Goal: Task Accomplishment & Management: Use online tool/utility

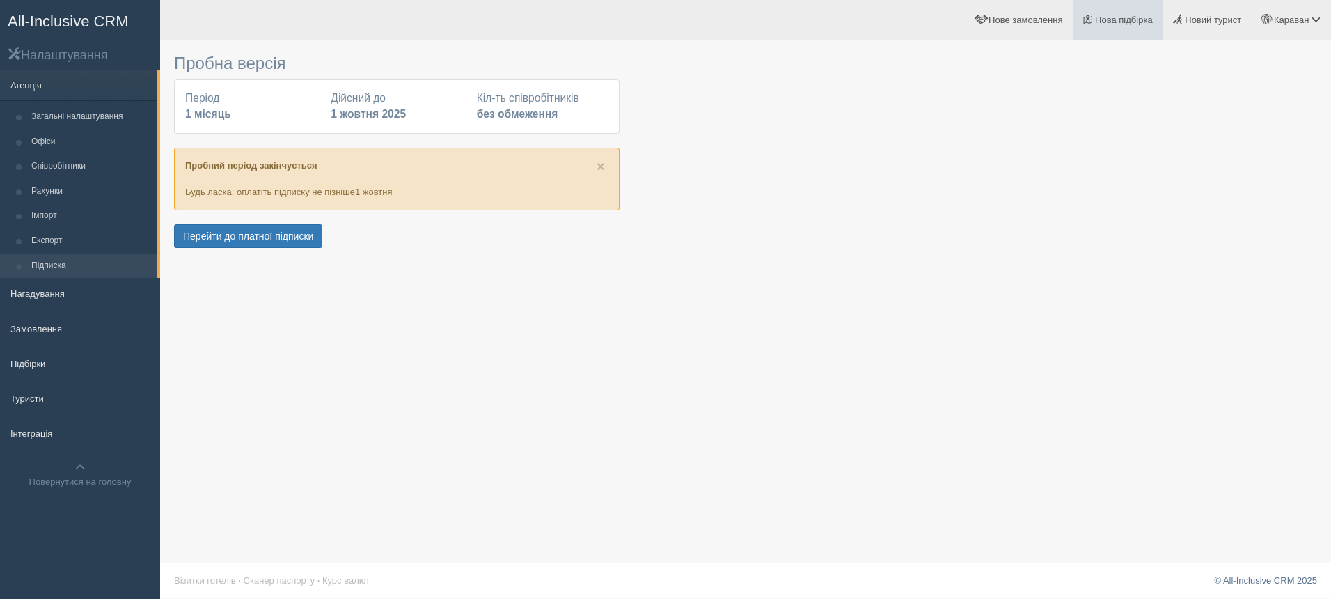
click at [1105, 17] on span "Нова підбірка" at bounding box center [1124, 20] width 58 height 10
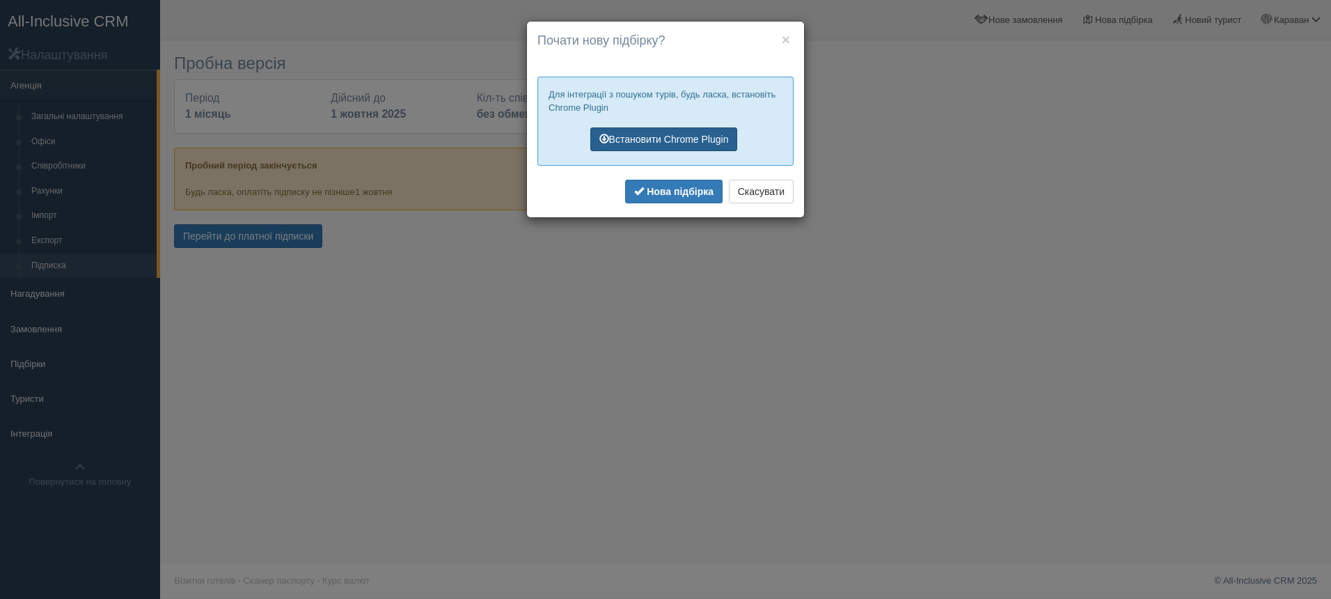
click at [682, 131] on link "Встановити Chrome Plugin" at bounding box center [664, 139] width 148 height 24
click at [671, 139] on link "Встановити Chrome Plugin" at bounding box center [664, 139] width 148 height 24
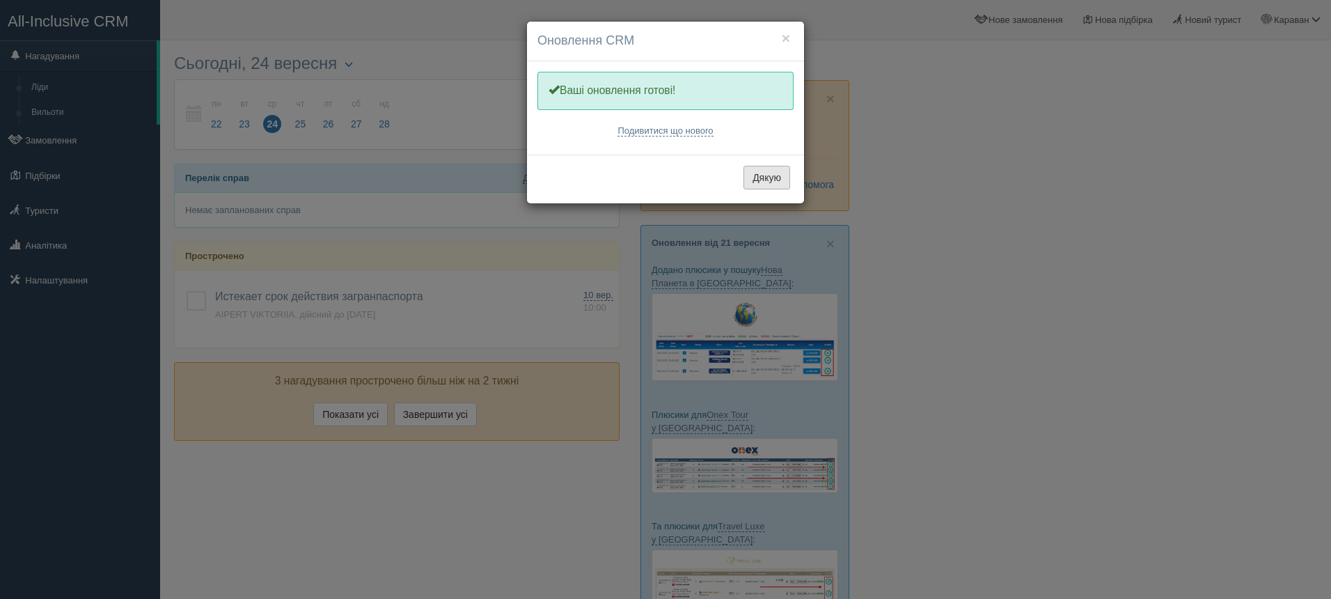
click at [763, 180] on button "Дякую" at bounding box center [766, 178] width 47 height 24
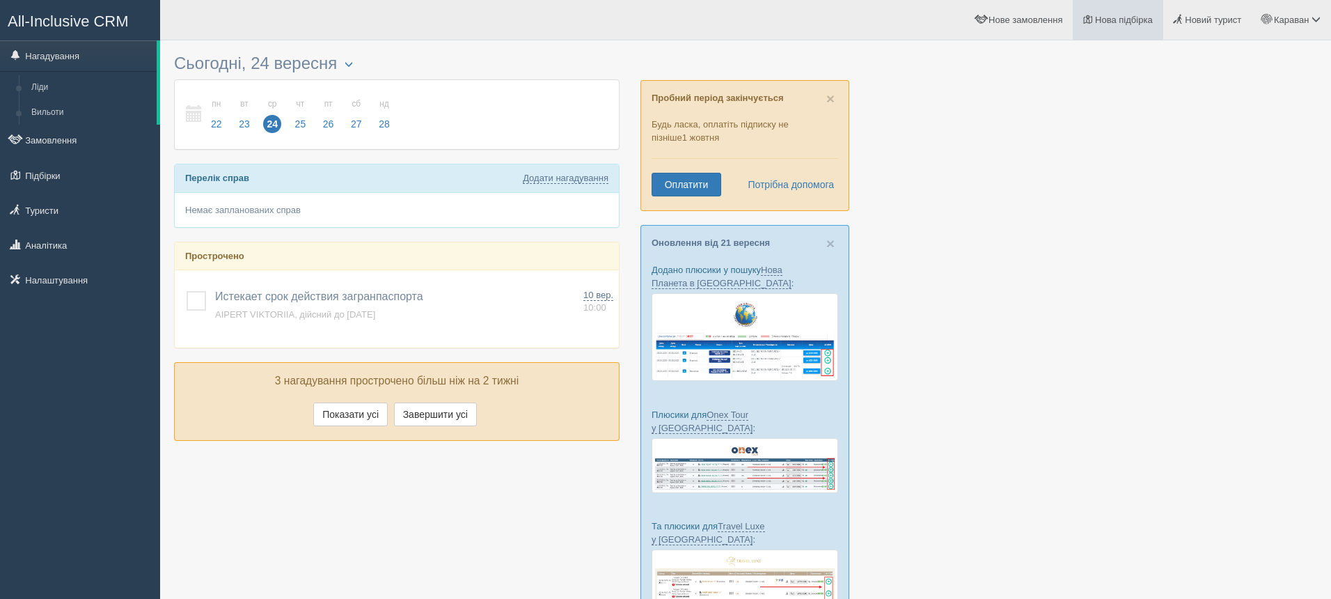
click at [1103, 20] on span "Нова підбірка" at bounding box center [1124, 20] width 58 height 10
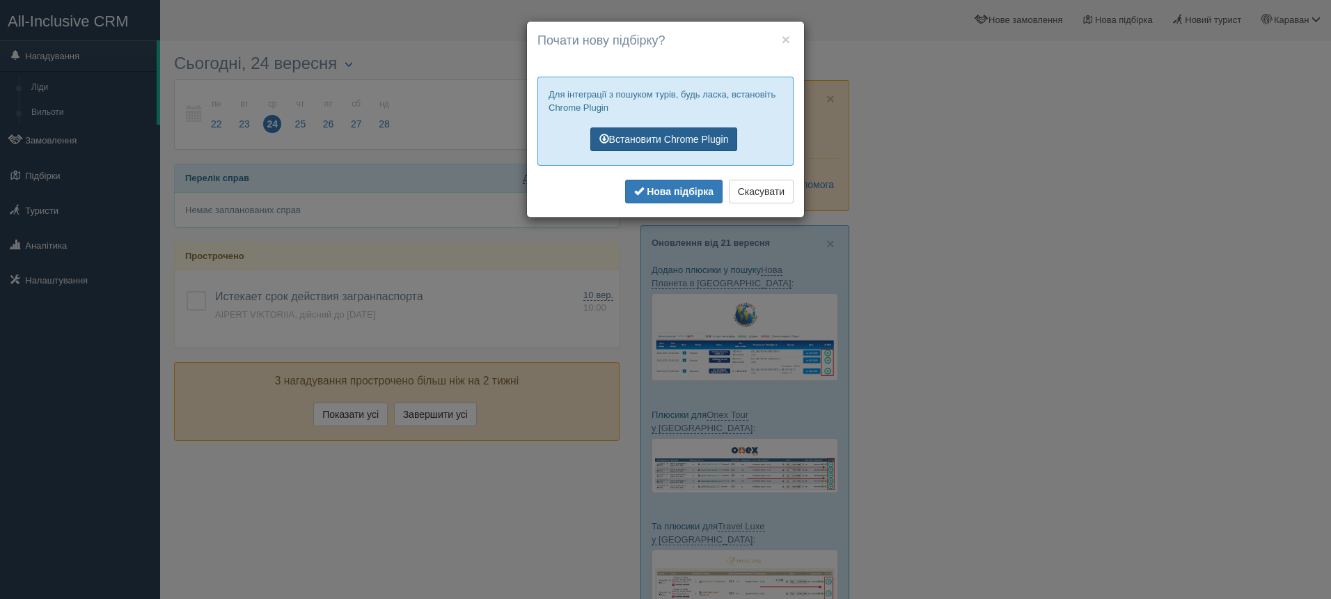
click at [718, 139] on link "Встановити Chrome Plugin" at bounding box center [664, 139] width 148 height 24
click at [756, 191] on button "Скасувати" at bounding box center [761, 192] width 65 height 24
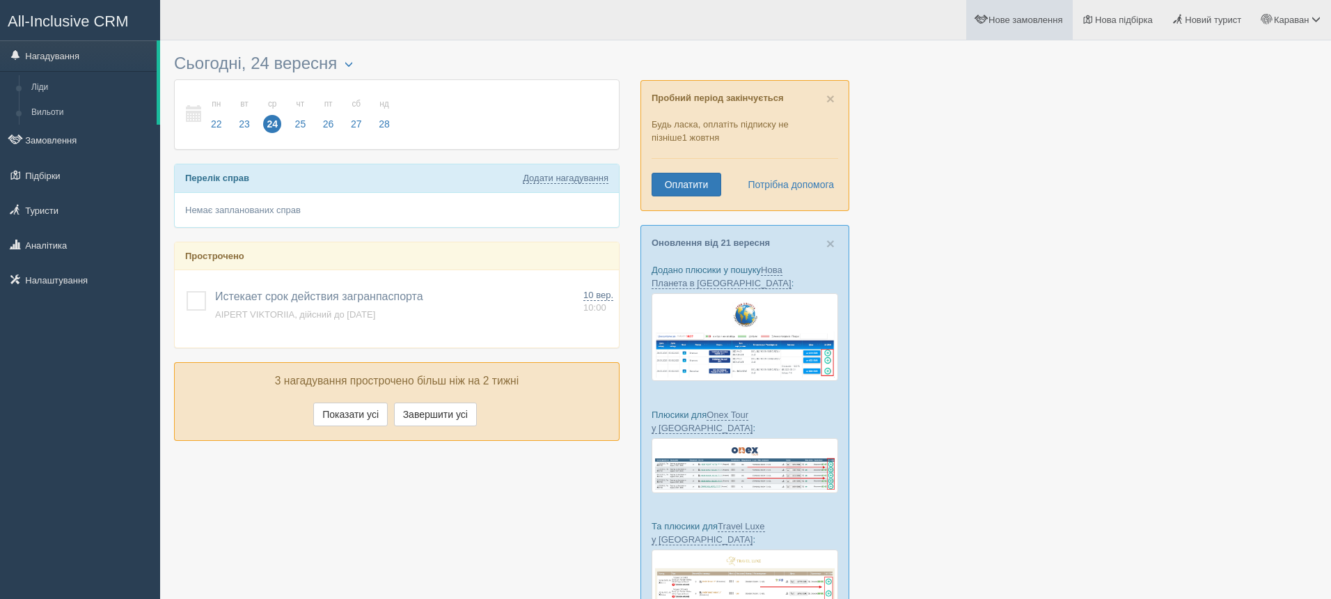
click at [989, 24] on span "Нове замовлення" at bounding box center [1026, 20] width 74 height 10
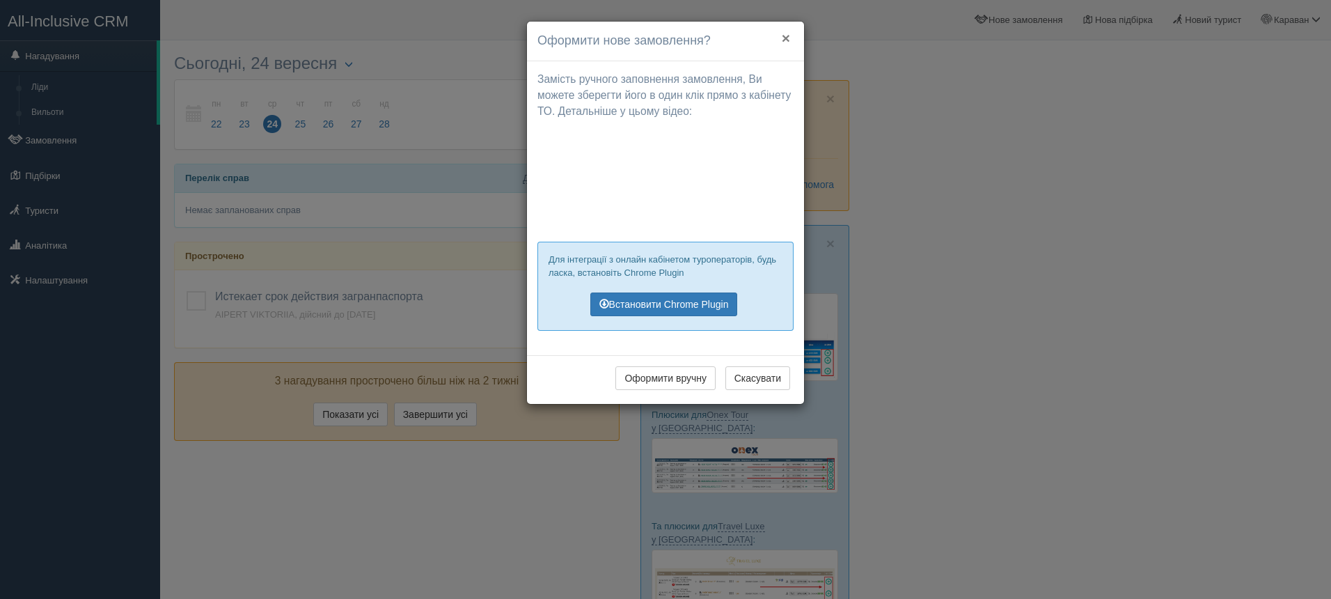
click at [786, 38] on button "×" at bounding box center [786, 38] width 8 height 15
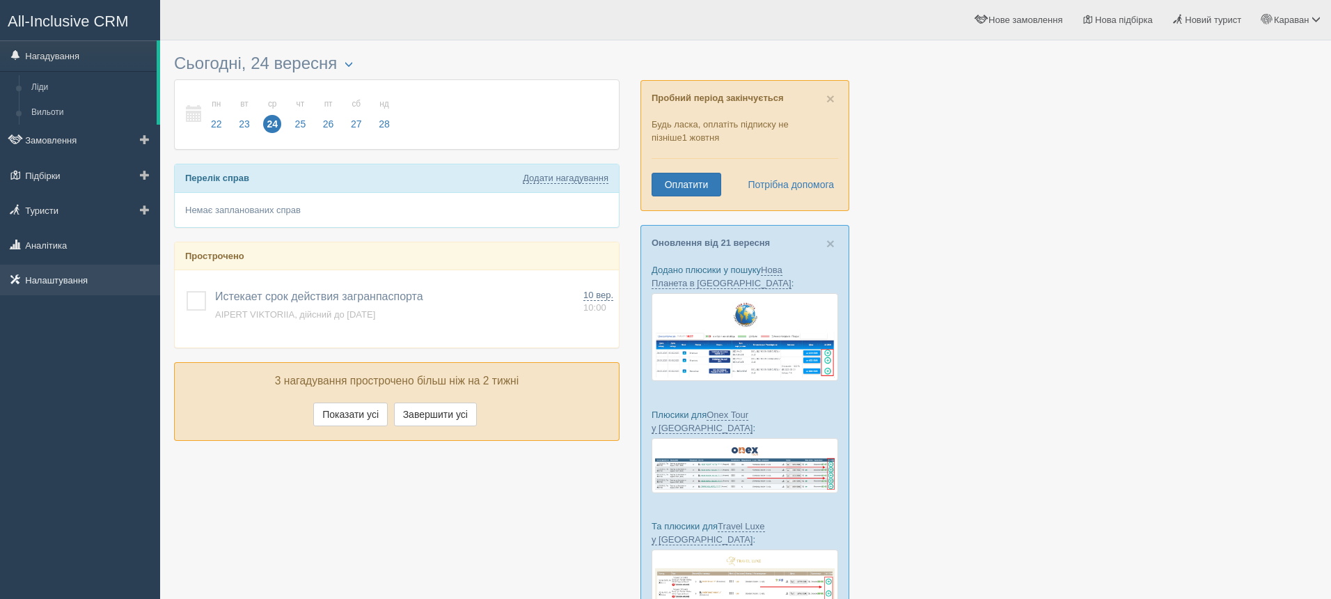
click at [47, 282] on link "Налаштування" at bounding box center [80, 280] width 160 height 31
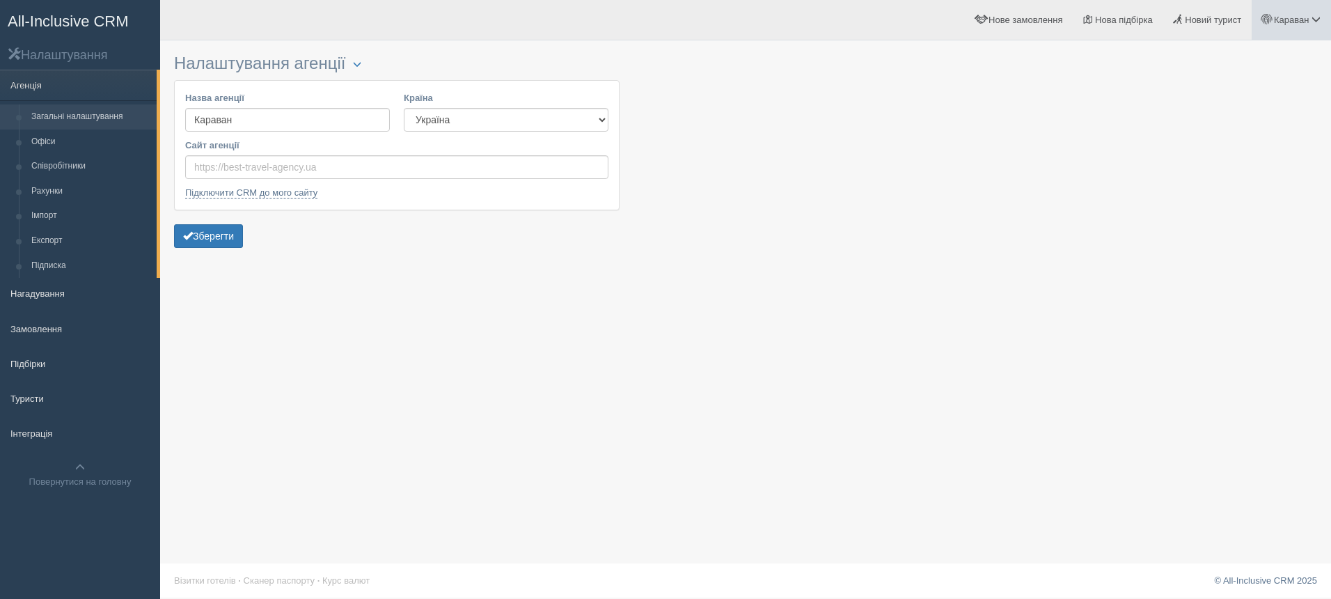
click at [1315, 19] on span at bounding box center [1316, 19] width 9 height 9
click at [1231, 147] on span "Допомога" at bounding box center [1227, 150] width 40 height 10
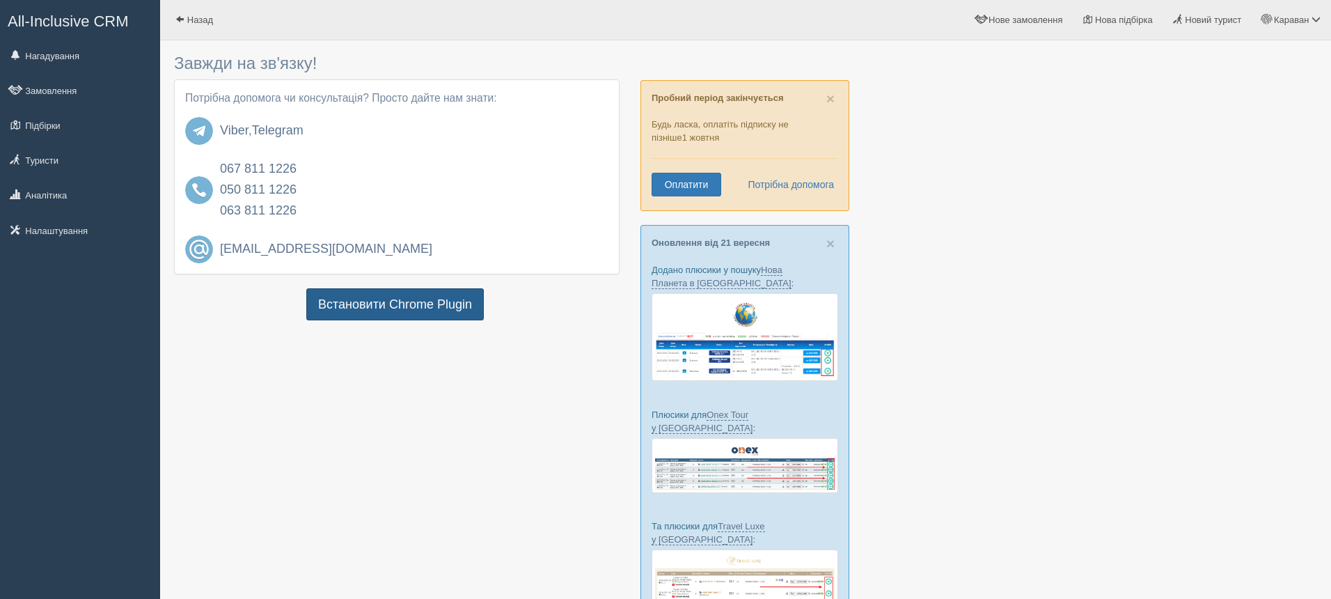
click at [455, 305] on link "Встановити Chrome Plugin" at bounding box center [395, 304] width 178 height 32
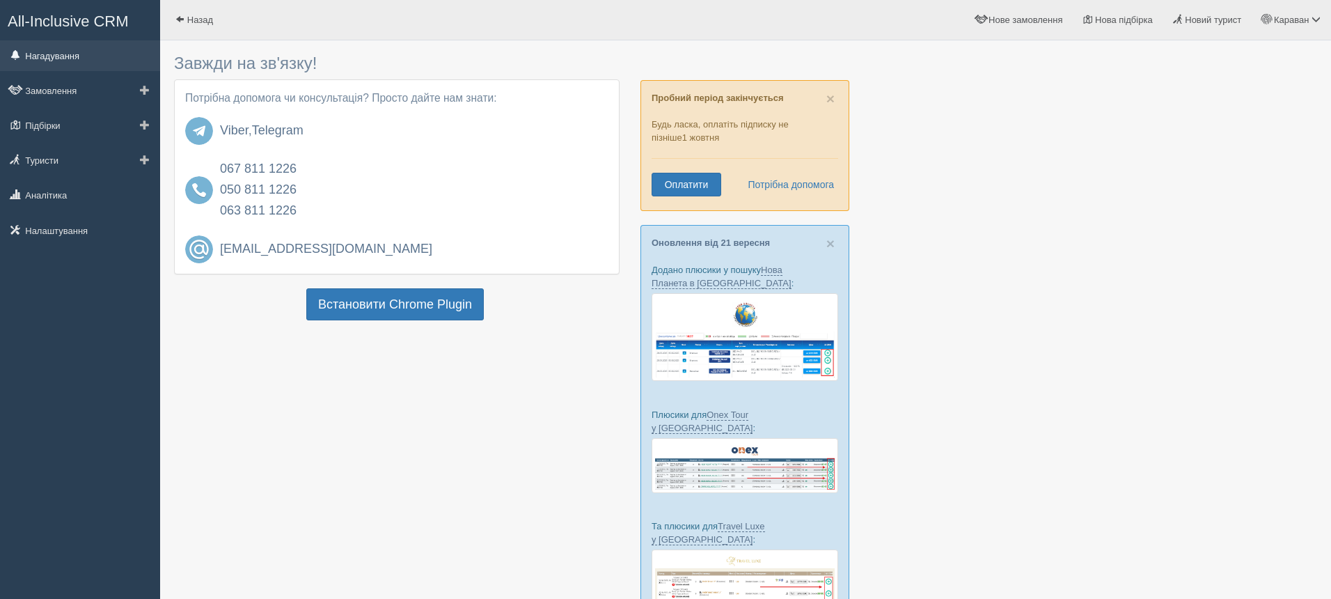
click at [78, 58] on link "Нагадування" at bounding box center [80, 55] width 160 height 31
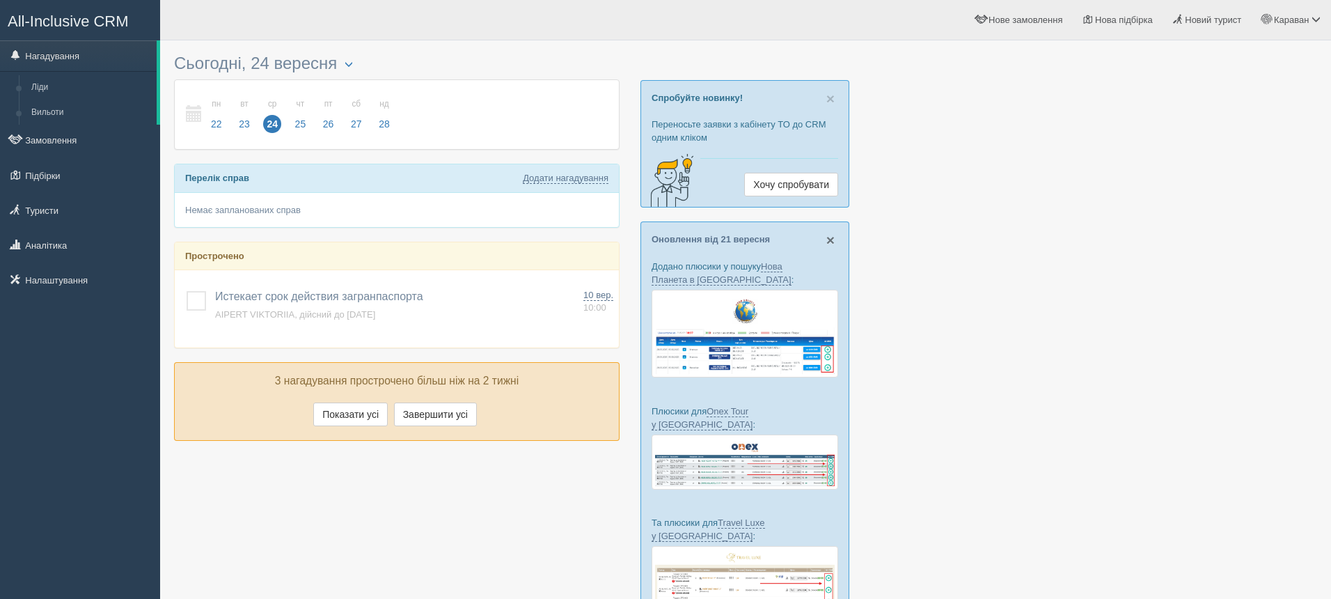
click at [828, 238] on span "×" at bounding box center [830, 240] width 8 height 16
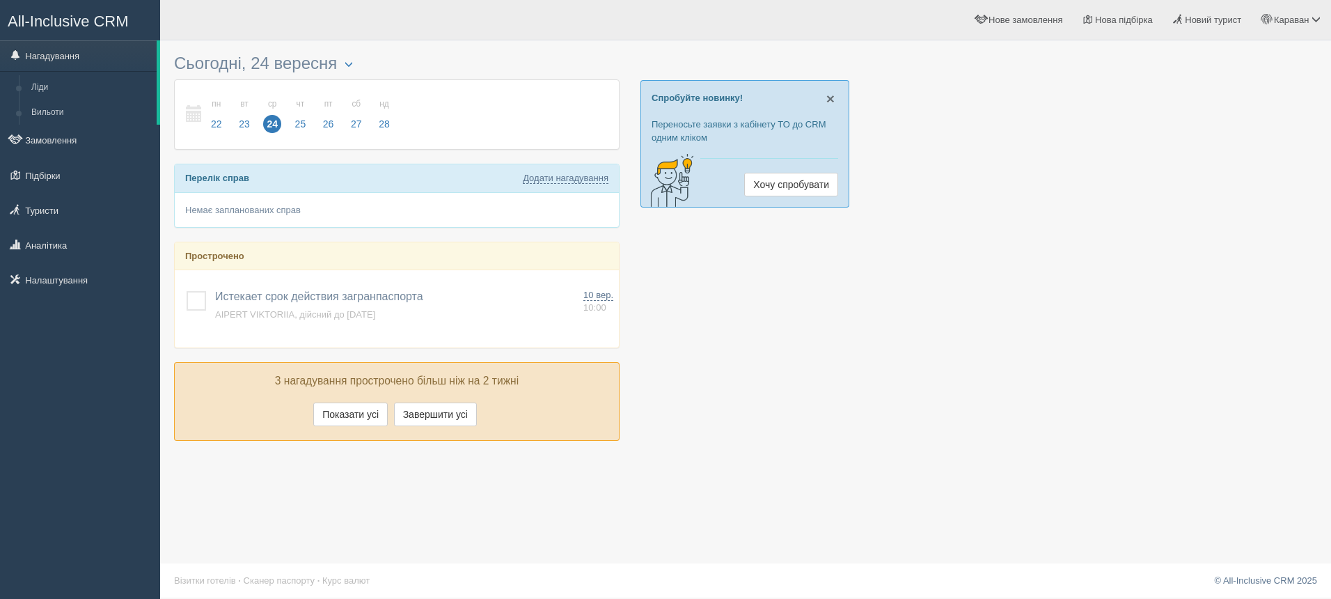
click at [832, 99] on span "×" at bounding box center [830, 98] width 8 height 16
